Goal: Information Seeking & Learning: Learn about a topic

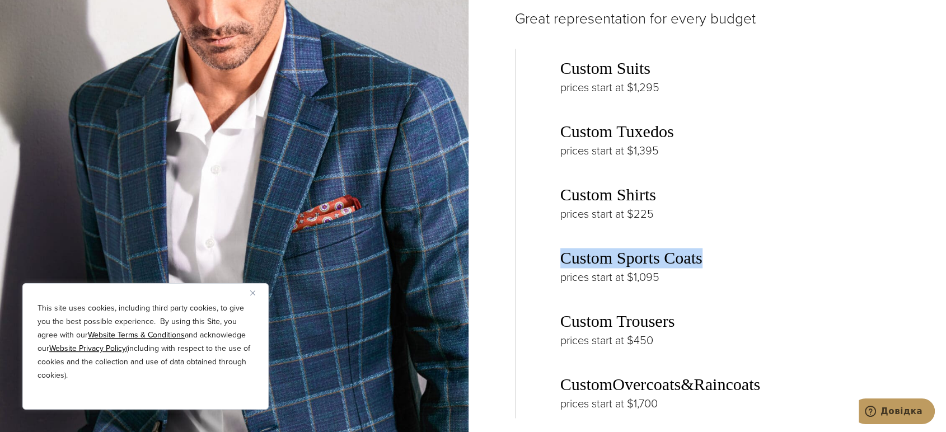
drag, startPoint x: 559, startPoint y: 249, endPoint x: 703, endPoint y: 253, distance: 144.5
click at [703, 253] on div "Custom Suits prices start at $1,295 Custom Tuxedos prices start at $1,395 Custo…" at bounding box center [723, 234] width 417 height 370
click at [696, 233] on div at bounding box center [696, 233] width 0 height 0
click at [672, 254] on link "Custom Sports Coats" at bounding box center [632, 258] width 142 height 19
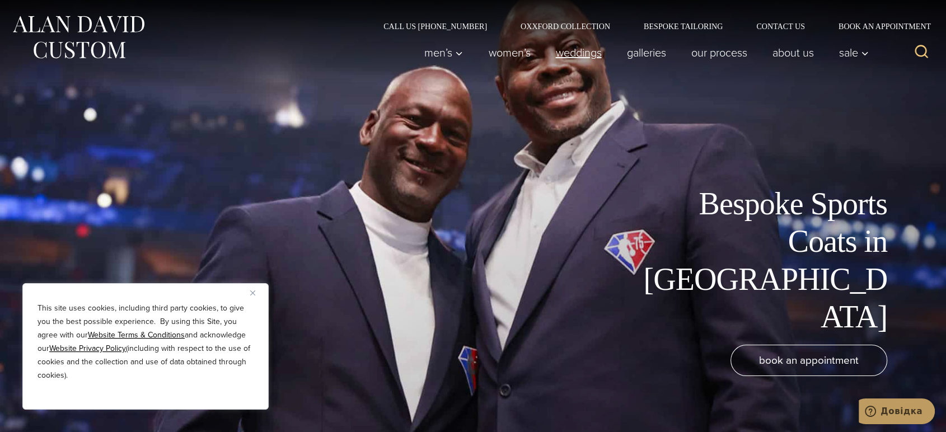
click at [585, 53] on link "weddings" at bounding box center [578, 52] width 71 height 22
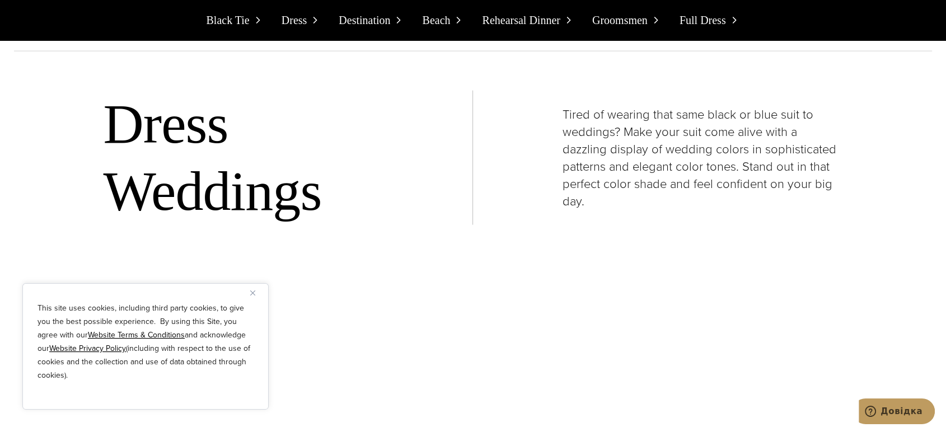
scroll to position [2551, 0]
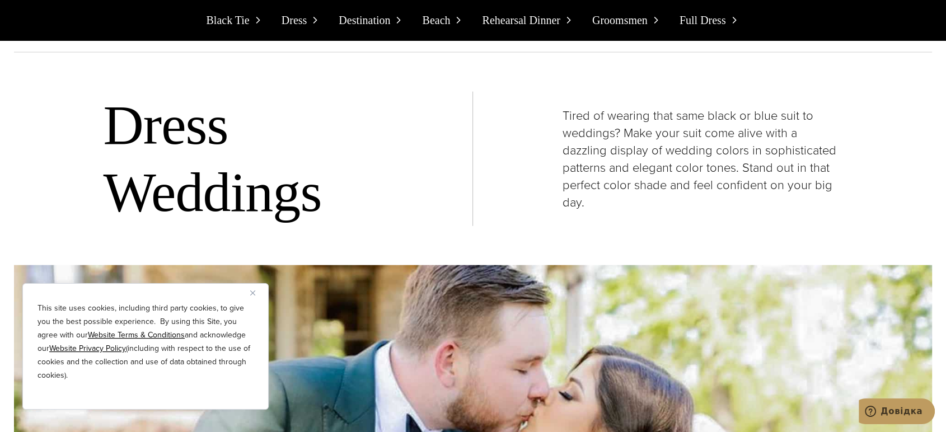
click at [253, 291] on img "Close" at bounding box center [252, 293] width 5 height 5
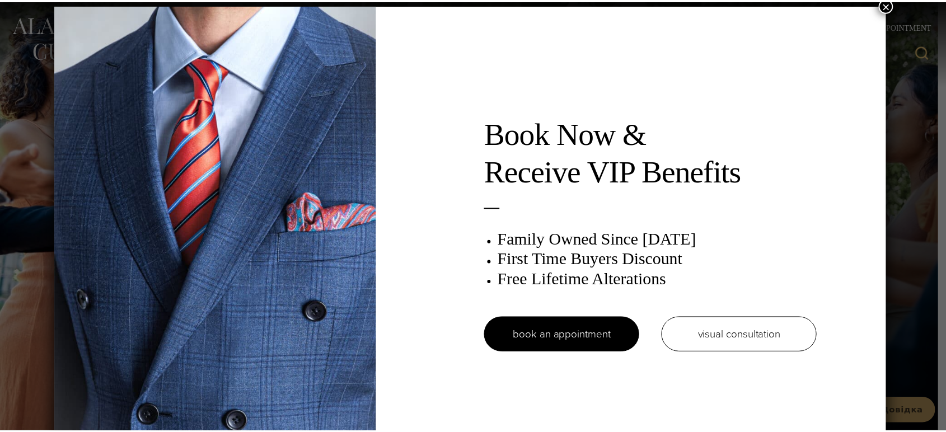
scroll to position [0, 0]
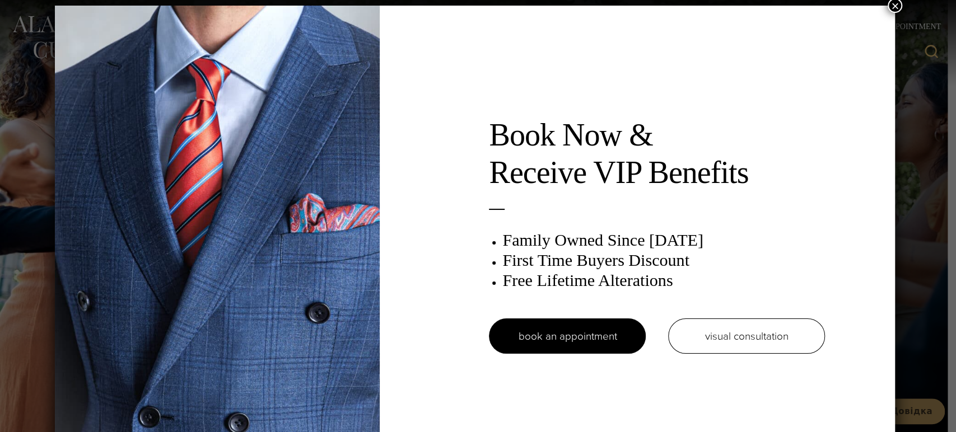
click at [899, 0] on button "×" at bounding box center [895, 5] width 15 height 15
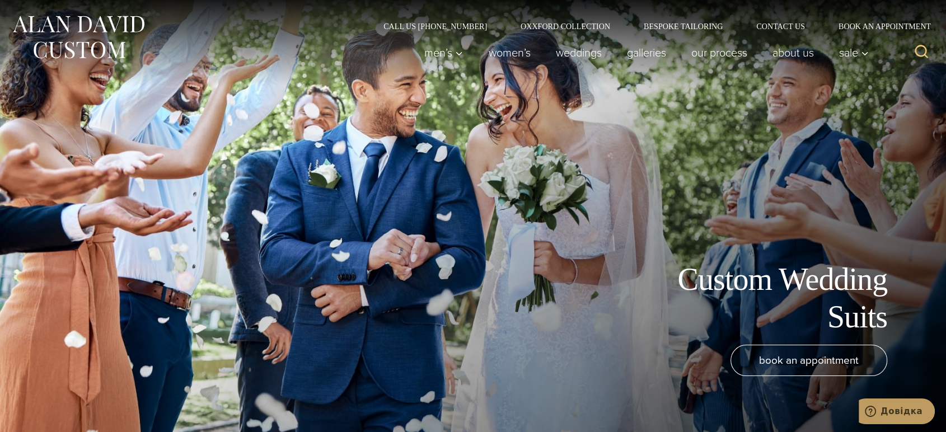
click at [108, 28] on img at bounding box center [78, 37] width 134 height 50
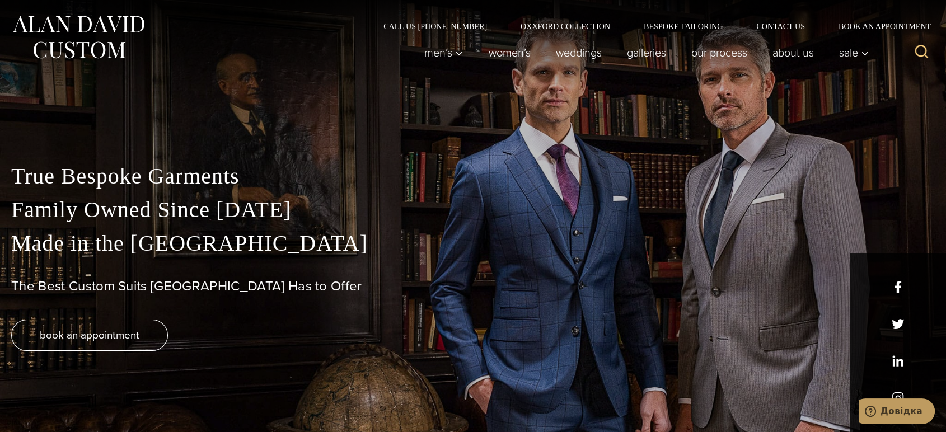
click at [685, 26] on link "Bespoke Tailoring" at bounding box center [683, 26] width 113 height 8
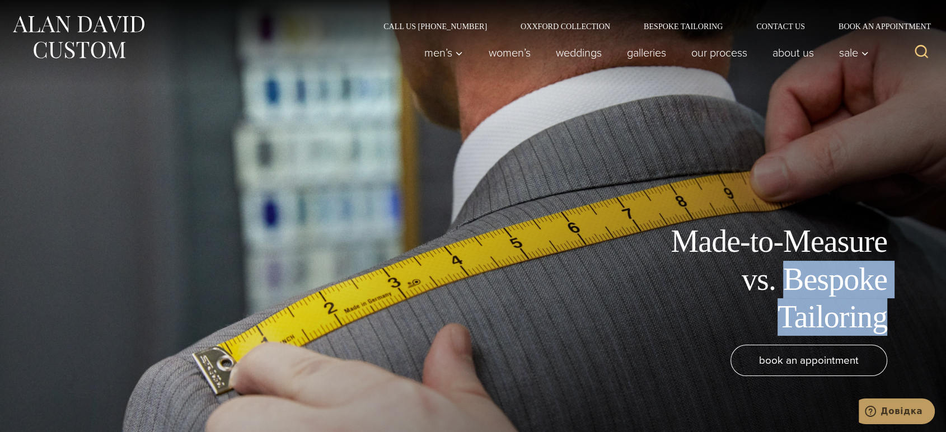
drag, startPoint x: 781, startPoint y: 283, endPoint x: 888, endPoint y: 310, distance: 109.7
click at [888, 310] on div "Made-to-Measure vs. Bespoke Tailoring" at bounding box center [473, 279] width 918 height 113
click at [880, 335] on div at bounding box center [880, 335] width 0 height 0
click at [735, 321] on h1 "Made-to-Measure vs. Bespoke Tailoring" at bounding box center [762, 279] width 252 height 113
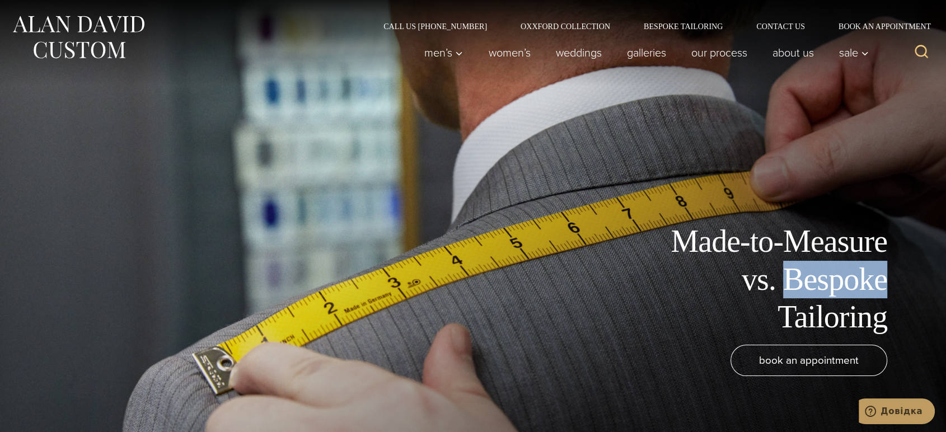
drag, startPoint x: 783, startPoint y: 278, endPoint x: 889, endPoint y: 290, distance: 106.4
click at [889, 290] on div "Made-to-Measure vs. Bespoke Tailoring" at bounding box center [473, 279] width 918 height 113
click at [882, 297] on div at bounding box center [882, 297] width 0 height 0
click at [699, 322] on h1 "Made-to-Measure vs. Bespoke Tailoring" at bounding box center [762, 279] width 252 height 113
click at [47, 30] on img at bounding box center [78, 37] width 134 height 50
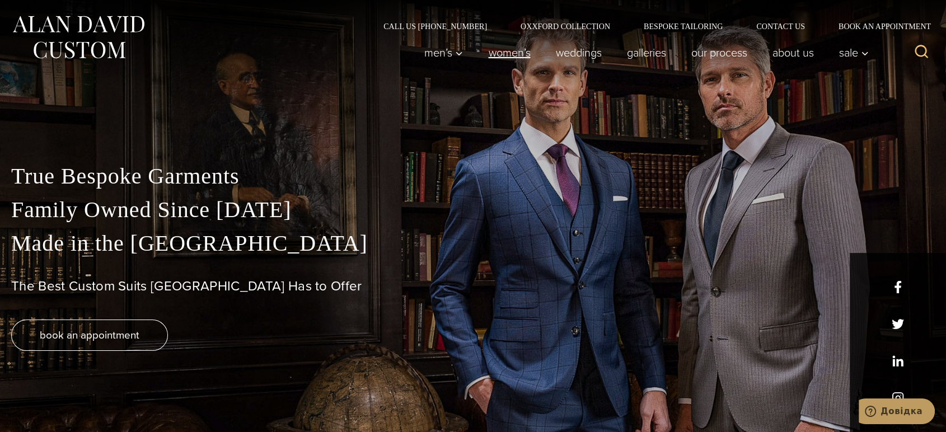
click at [492, 51] on link "Women’s" at bounding box center [509, 52] width 67 height 22
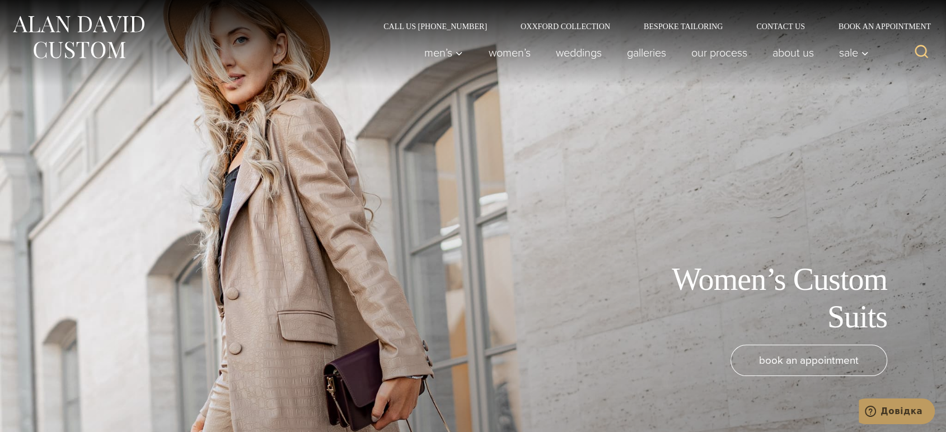
click at [97, 30] on img at bounding box center [78, 37] width 134 height 50
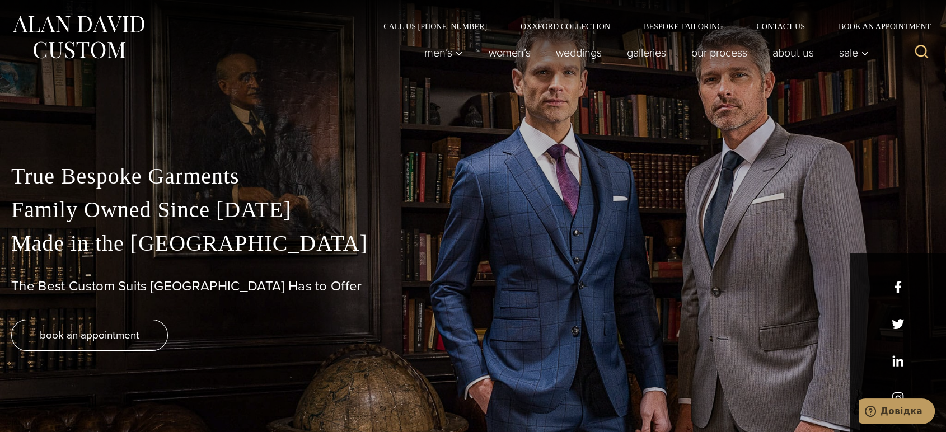
click at [741, 292] on h1 "The Best Custom Suits NYC Has to Offer" at bounding box center [473, 286] width 924 height 16
click at [243, 35] on div at bounding box center [144, 52] width 267 height 45
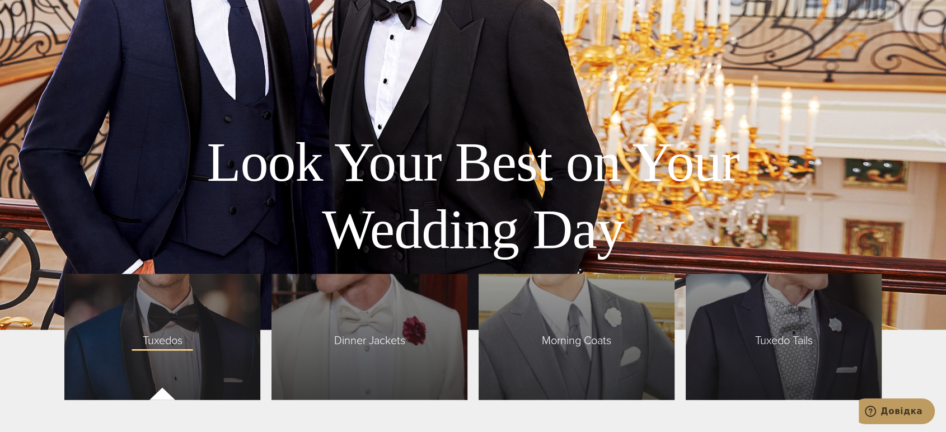
scroll to position [2675, 0]
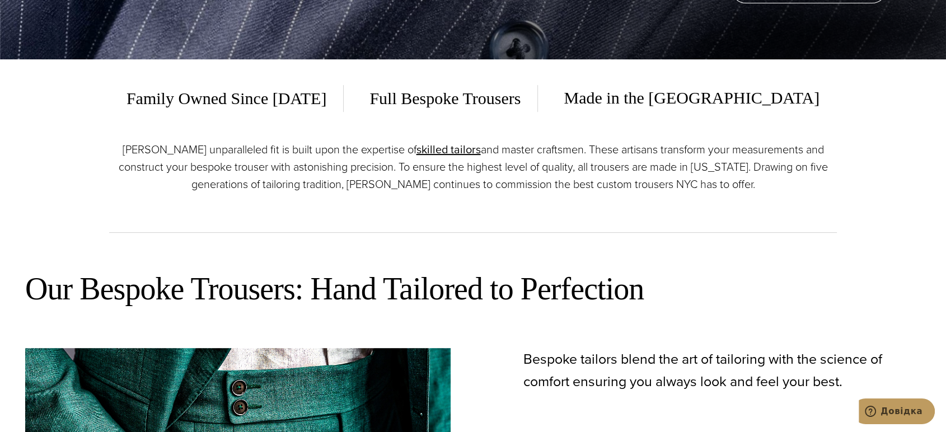
scroll to position [249, 0]
